Goal: Information Seeking & Learning: Check status

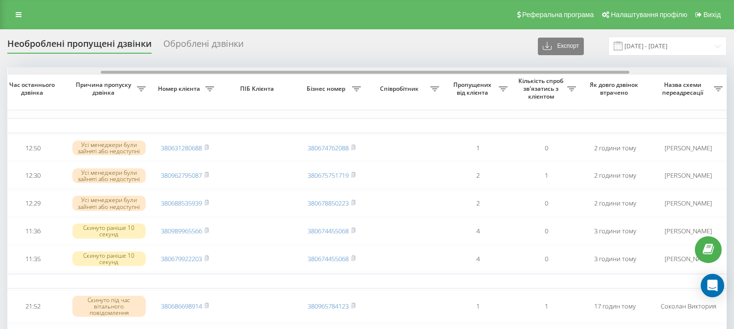
scroll to position [0, 135]
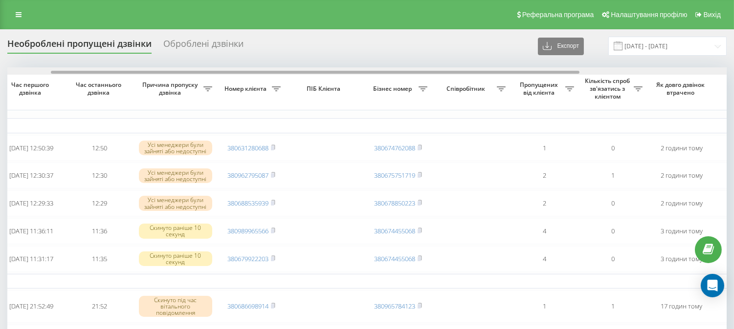
drag, startPoint x: 241, startPoint y: 72, endPoint x: 284, endPoint y: 86, distance: 45.0
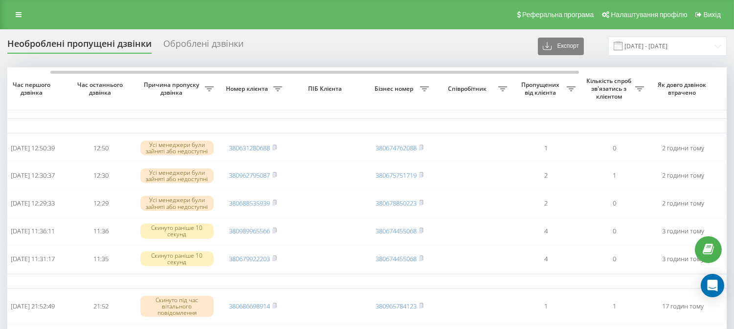
click at [435, 44] on div "Необроблені пропущені дзвінки Оброблені дзвінки Експорт .csv .xlsx 21.08.2025 -…" at bounding box center [366, 46] width 719 height 19
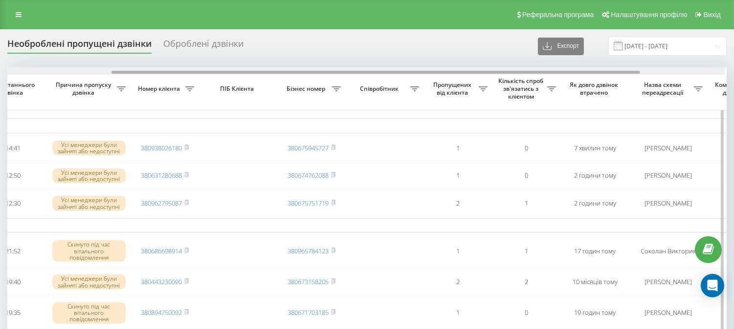
scroll to position [0, 147]
drag, startPoint x: 289, startPoint y: 72, endPoint x: 397, endPoint y: 76, distance: 108.1
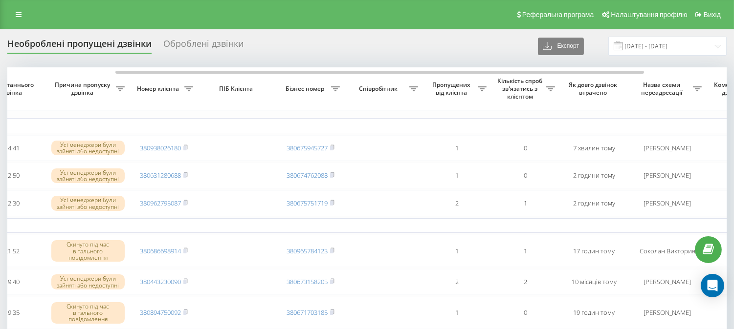
click at [430, 54] on div "Необроблені пропущені дзвінки Оброблені дзвінки Експорт .csv .xlsx 21.08.2025 -…" at bounding box center [366, 46] width 719 height 19
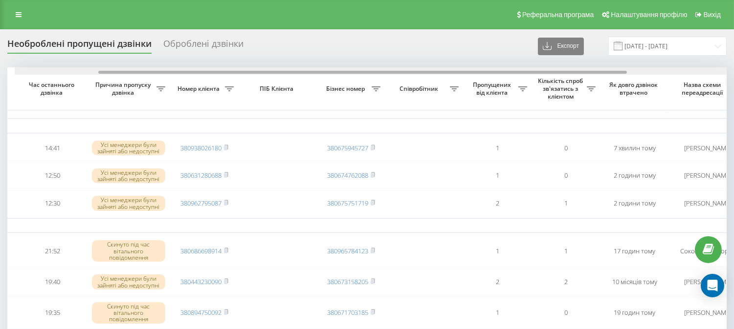
scroll to position [0, 92]
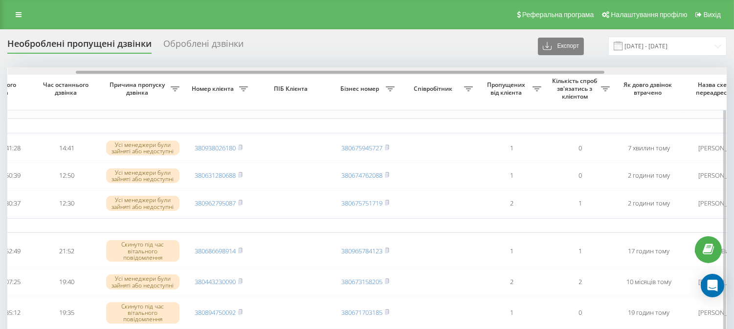
drag, startPoint x: 384, startPoint y: 73, endPoint x: 344, endPoint y: 72, distance: 40.1
click at [344, 72] on div at bounding box center [340, 72] width 528 height 3
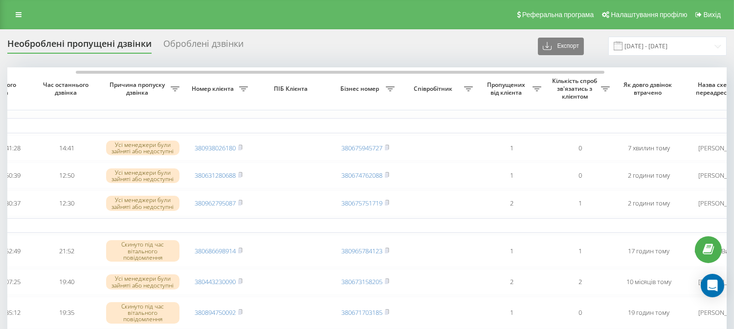
drag, startPoint x: 448, startPoint y: 46, endPoint x: 441, endPoint y: 22, distance: 25.0
